Goal: Find specific page/section: Find specific page/section

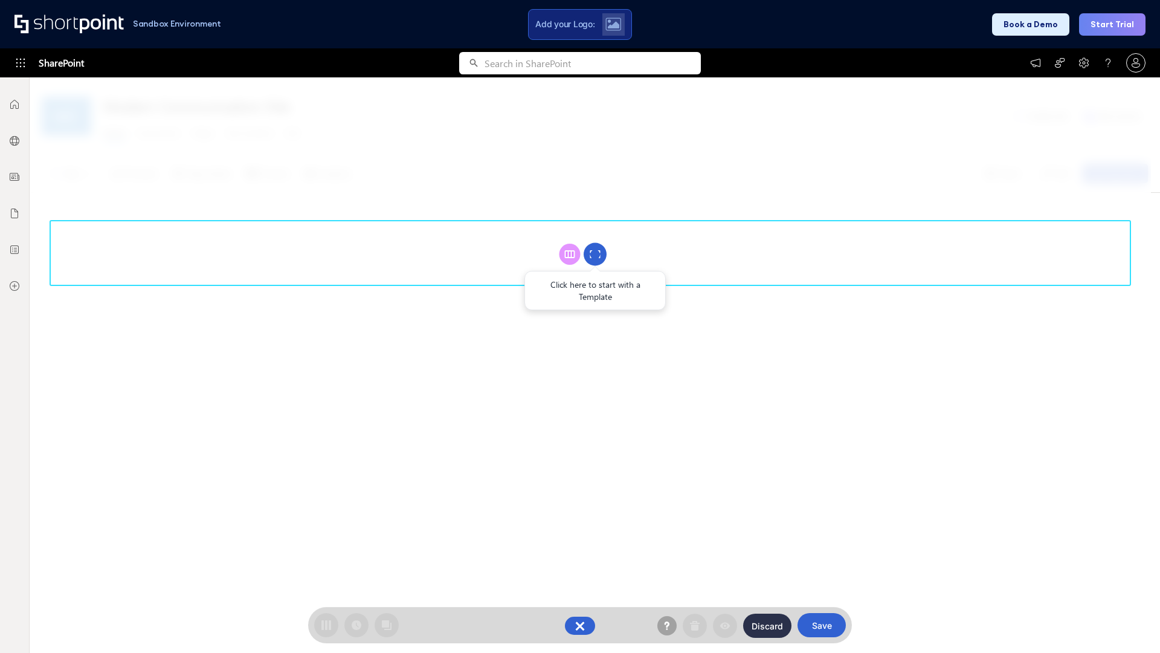
click at [595, 254] on circle at bounding box center [595, 254] width 23 height 23
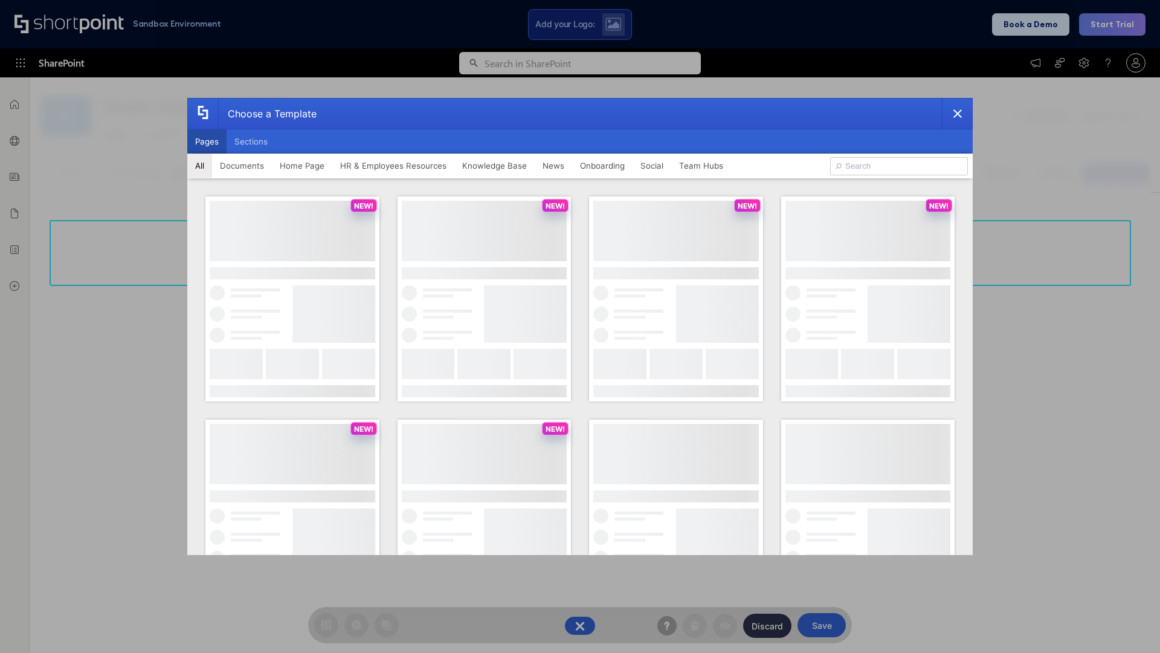
click at [207, 141] on button "Pages" at bounding box center [206, 141] width 39 height 24
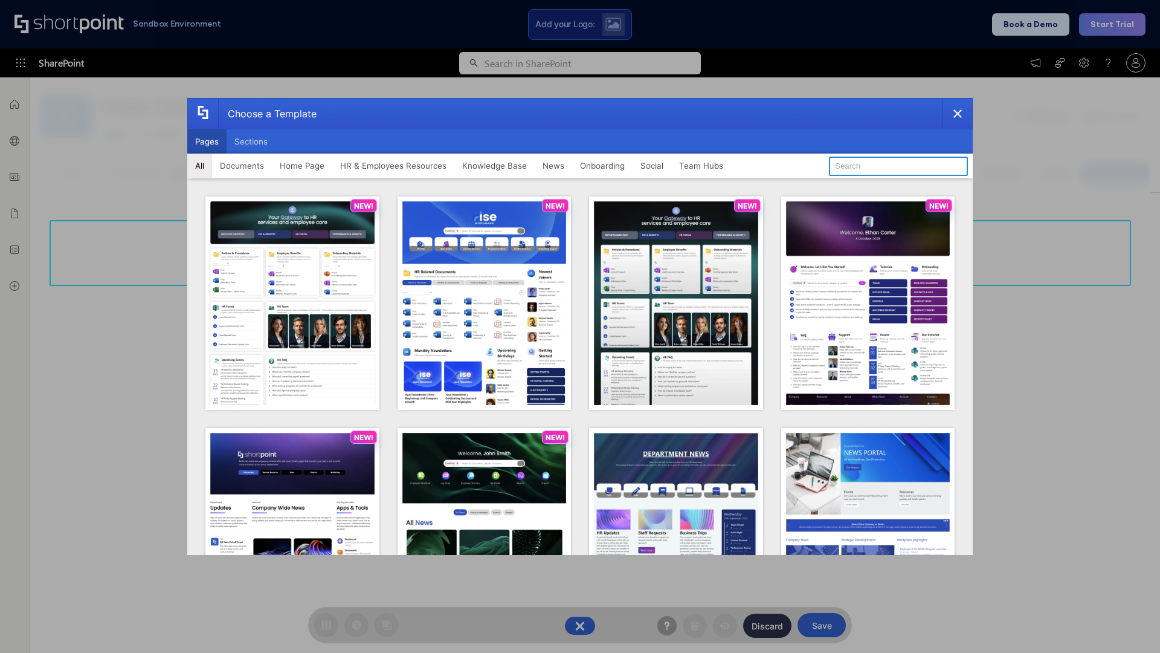
type input "Social Layout 2"
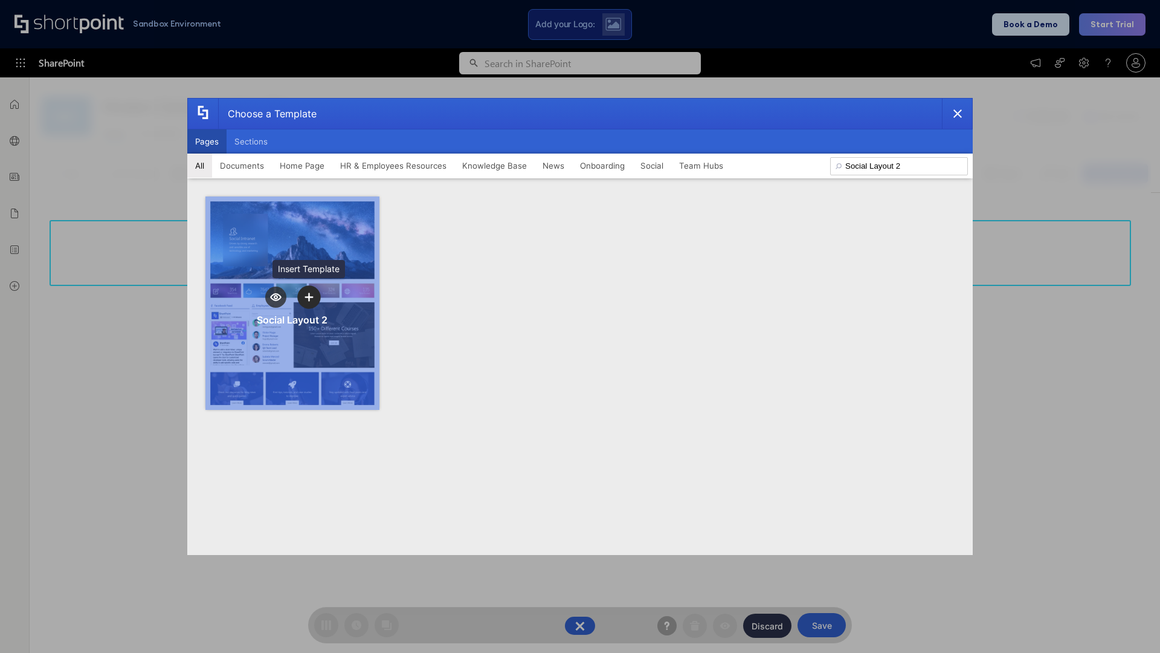
click at [309, 297] on icon "template selector" at bounding box center [309, 296] width 8 height 8
